Goal: Find contact information: Find contact information

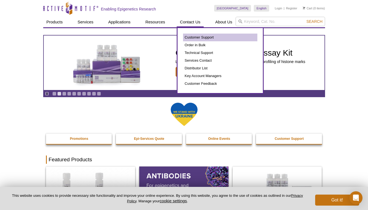
click at [196, 38] on link "Customer Support" at bounding box center [220, 38] width 74 height 8
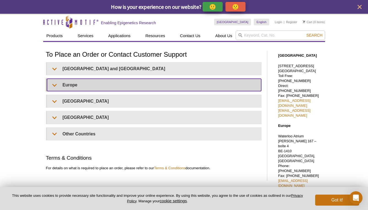
click at [58, 86] on summary "Europe" at bounding box center [154, 85] width 214 height 12
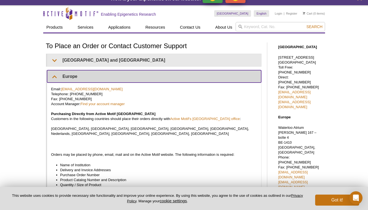
scroll to position [9, 0]
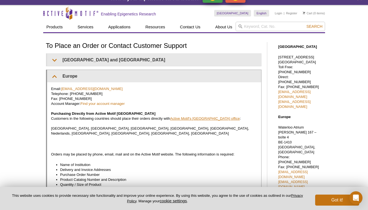
click at [204, 119] on link "Active Motif's Belgium office" at bounding box center [205, 118] width 70 height 4
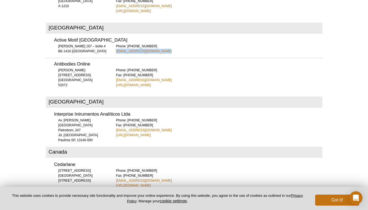
drag, startPoint x: 165, startPoint y: 30, endPoint x: 116, endPoint y: 30, distance: 49.0
click at [116, 44] on div "Phone: +32 (0)2 653 0001 euro-orders@activemotif.com" at bounding box center [219, 49] width 206 height 10
copy link "euro-orders@activemotif.com"
